Goal: Information Seeking & Learning: Learn about a topic

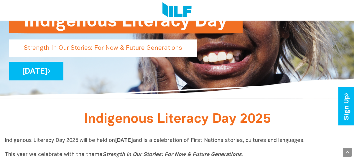
scroll to position [71, 0]
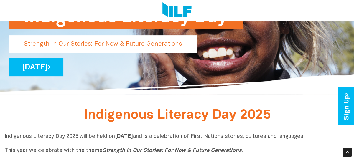
drag, startPoint x: 179, startPoint y: 45, endPoint x: 102, endPoint y: 49, distance: 77.1
click at [102, 49] on p "Strength In Our Stories: For Now & Future Generations" at bounding box center [103, 43] width 188 height 17
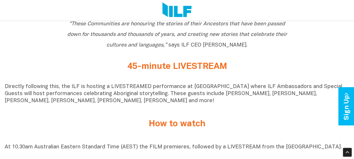
scroll to position [361, 0]
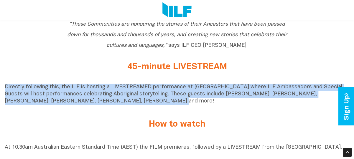
drag, startPoint x: 126, startPoint y: 108, endPoint x: 4, endPoint y: 90, distance: 123.6
copy p "Directly following this, the ILF is hosting a LIVESTREAMED performance at [GEOG…"
click at [119, 105] on p "Directly following this, the ILF is hosting a LIVESTREAMED performance at [GEOG…" at bounding box center [177, 94] width 345 height 21
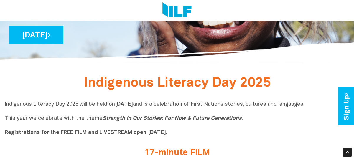
scroll to position [0, 0]
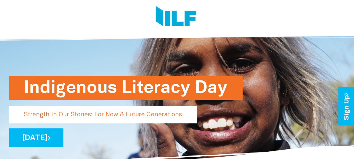
click at [133, 86] on h1 "Indigenous Literacy Day" at bounding box center [126, 88] width 204 height 24
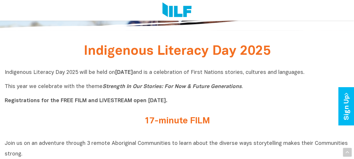
scroll to position [135, 0]
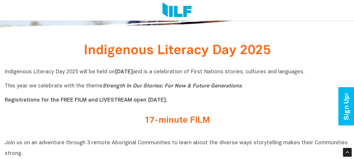
drag, startPoint x: 3, startPoint y: 69, endPoint x: 192, endPoint y: 101, distance: 192.2
copy p "Indigenous Literacy Day 2025 will be held [DATE][DATE] and is a celebration of …"
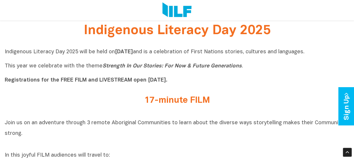
scroll to position [157, 0]
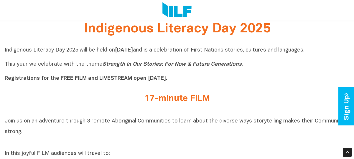
click at [221, 101] on h2 "17-minute FILM" at bounding box center [177, 99] width 221 height 10
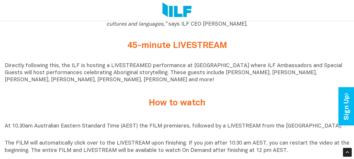
scroll to position [383, 0]
